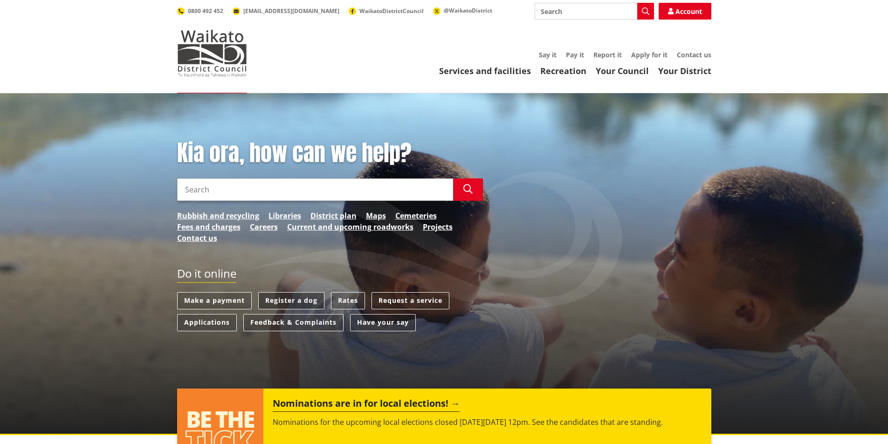
click at [290, 297] on link "Register a dog" at bounding box center [291, 300] width 66 height 17
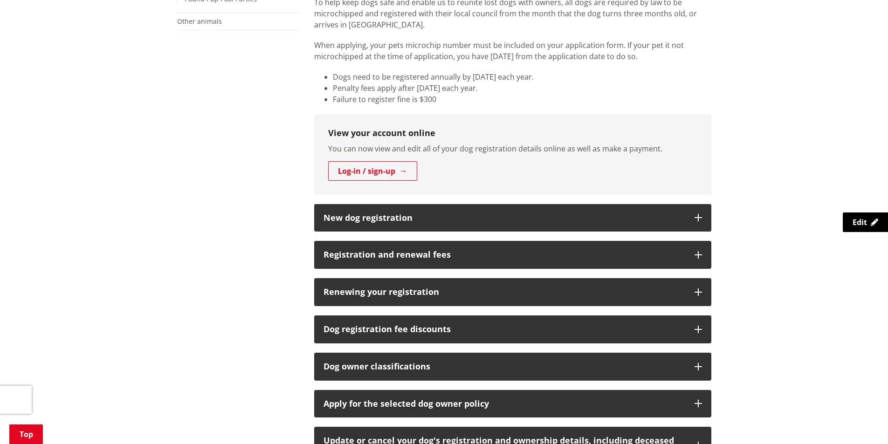
scroll to position [466, 0]
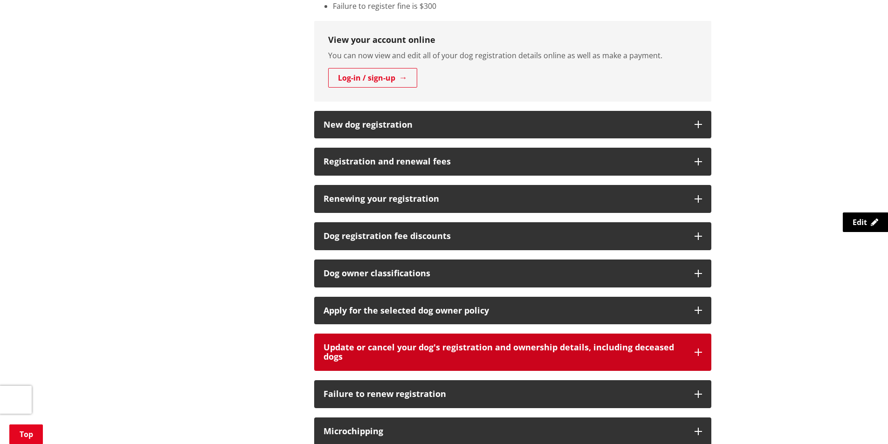
click at [511, 351] on h3 "Update or cancel your dog's registration and ownership details, including decea…" at bounding box center [504, 352] width 362 height 19
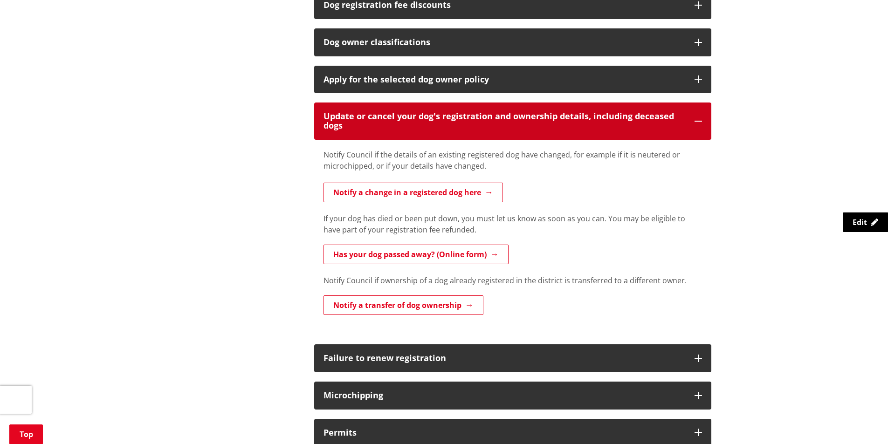
scroll to position [699, 0]
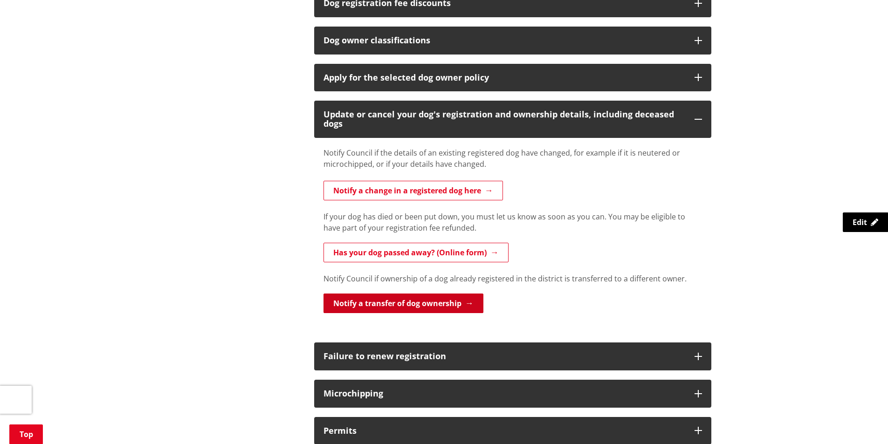
click at [396, 301] on link "Notify a transfer of dog ownership" at bounding box center [403, 304] width 160 height 20
